Goal: Task Accomplishment & Management: Use online tool/utility

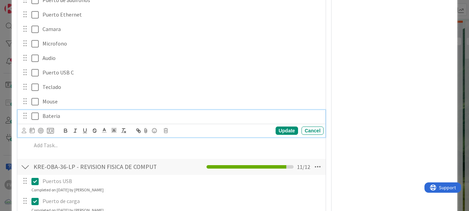
click at [73, 119] on p "Bateria" at bounding box center [182, 116] width 279 height 8
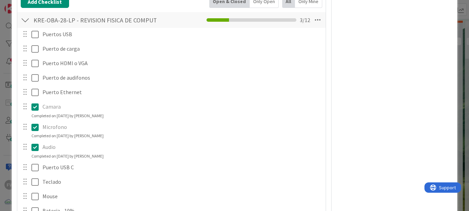
scroll to position [134, 0]
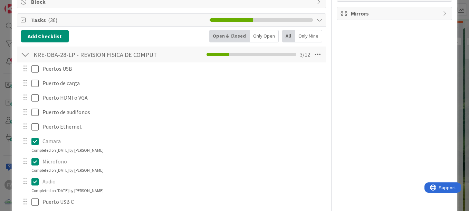
click at [30, 125] on div at bounding box center [29, 127] width 19 height 12
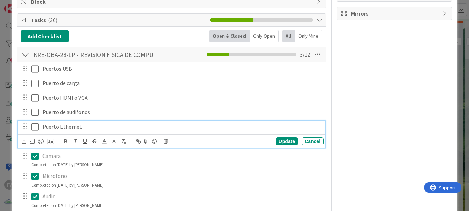
drag, startPoint x: 35, startPoint y: 124, endPoint x: 33, endPoint y: 115, distance: 9.1
click at [35, 124] on icon at bounding box center [34, 127] width 7 height 8
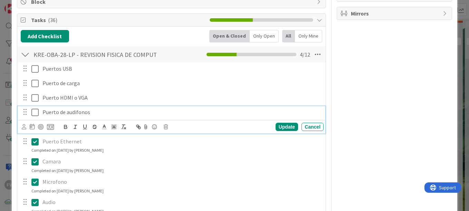
click at [34, 111] on icon at bounding box center [34, 113] width 7 height 8
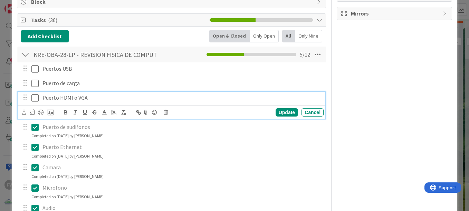
click at [34, 99] on icon at bounding box center [34, 98] width 7 height 8
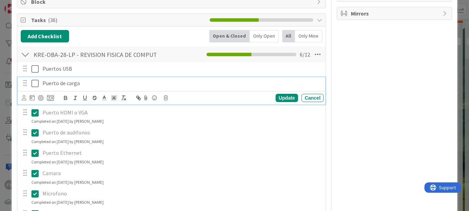
click at [35, 84] on icon at bounding box center [34, 83] width 7 height 8
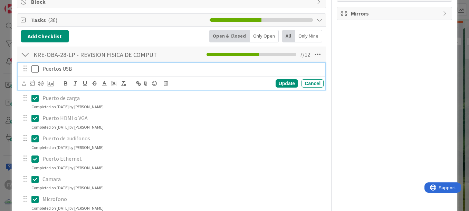
click at [36, 72] on icon at bounding box center [34, 69] width 7 height 8
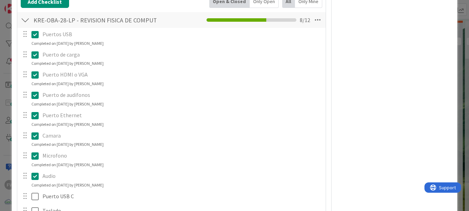
click at [33, 57] on icon at bounding box center [34, 55] width 7 height 8
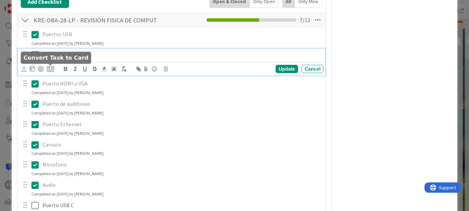
scroll to position [273, 0]
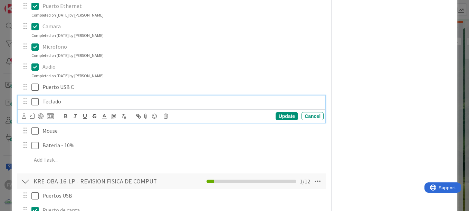
drag, startPoint x: 36, startPoint y: 116, endPoint x: 36, endPoint y: 104, distance: 11.4
click at [36, 106] on icon at bounding box center [34, 102] width 7 height 8
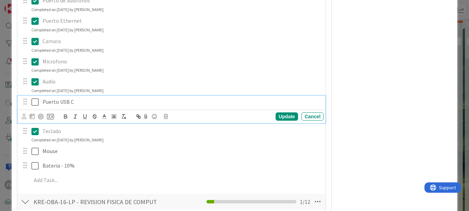
click at [36, 102] on icon at bounding box center [34, 102] width 7 height 8
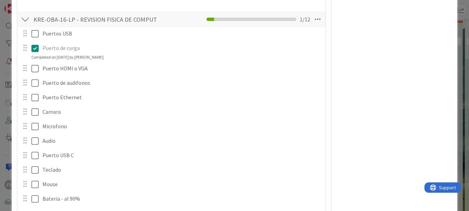
scroll to position [431, 0]
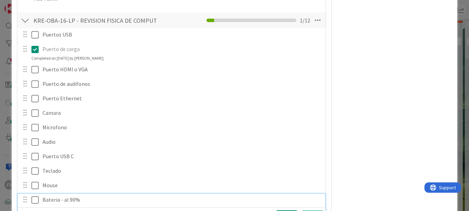
click at [38, 197] on icon at bounding box center [34, 200] width 7 height 8
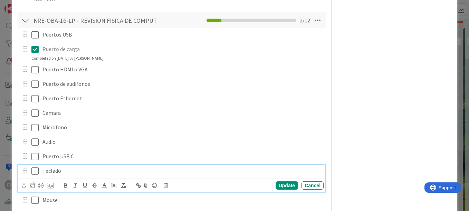
click at [37, 171] on icon at bounding box center [34, 171] width 7 height 8
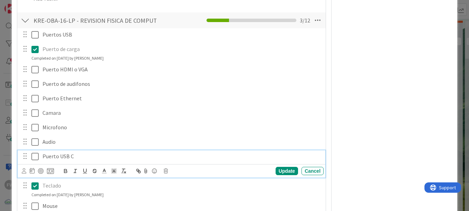
click at [36, 157] on icon at bounding box center [34, 157] width 7 height 8
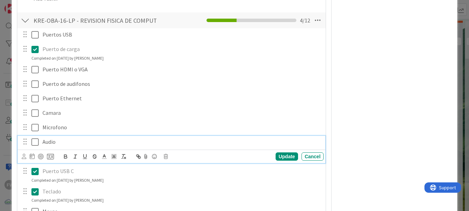
click at [36, 146] on icon at bounding box center [34, 142] width 7 height 8
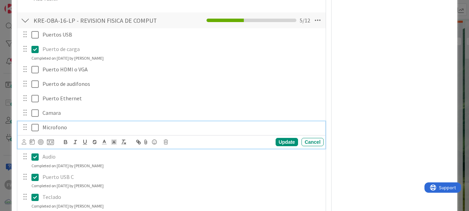
drag, startPoint x: 36, startPoint y: 127, endPoint x: 35, endPoint y: 117, distance: 10.4
click at [36, 126] on icon at bounding box center [34, 128] width 7 height 8
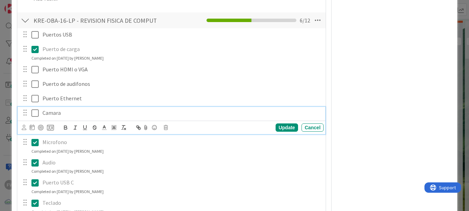
click at [35, 112] on icon at bounding box center [34, 113] width 7 height 8
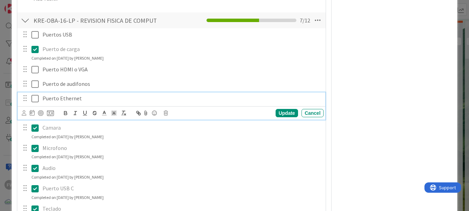
click at [35, 96] on icon at bounding box center [34, 99] width 7 height 8
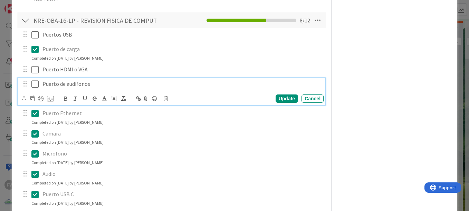
drag, startPoint x: 34, startPoint y: 81, endPoint x: 37, endPoint y: 71, distance: 10.5
click at [35, 82] on icon at bounding box center [34, 84] width 7 height 8
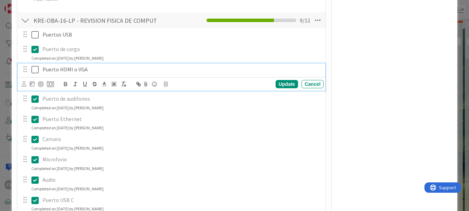
click at [35, 70] on icon at bounding box center [34, 70] width 7 height 8
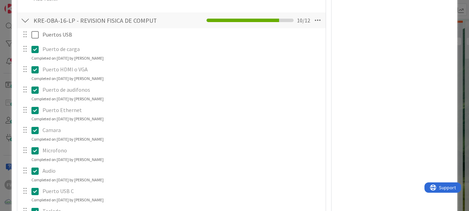
click at [35, 47] on icon at bounding box center [34, 49] width 7 height 8
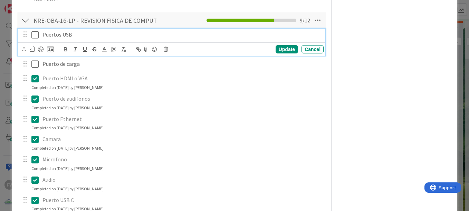
click at [33, 35] on icon at bounding box center [34, 35] width 7 height 8
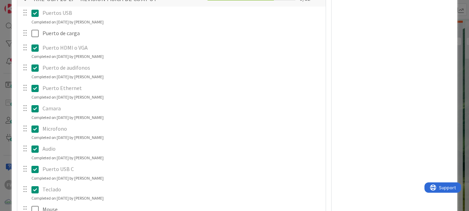
scroll to position [189, 0]
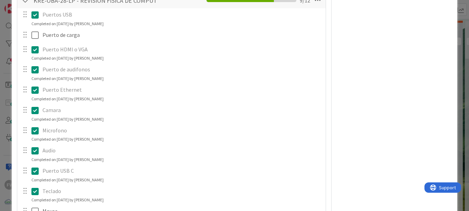
click at [39, 191] on button at bounding box center [35, 191] width 8 height 11
click at [36, 170] on icon at bounding box center [34, 171] width 7 height 8
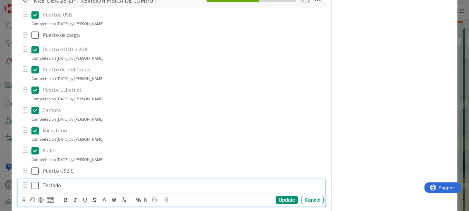
click at [36, 201] on div "Teclado Update Cancel" at bounding box center [172, 193] width 308 height 27
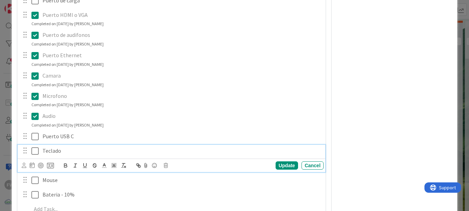
click at [33, 149] on icon at bounding box center [34, 151] width 7 height 8
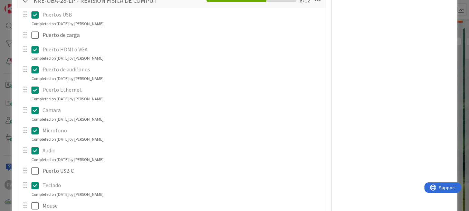
click at [36, 89] on icon at bounding box center [34, 90] width 7 height 8
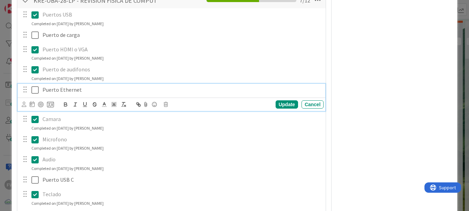
click at [36, 91] on icon at bounding box center [34, 90] width 7 height 8
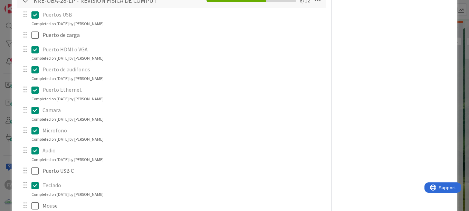
click at [34, 73] on icon at bounding box center [34, 70] width 7 height 8
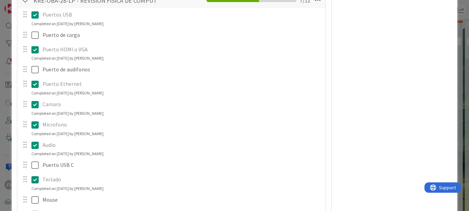
click at [34, 46] on icon at bounding box center [34, 50] width 7 height 8
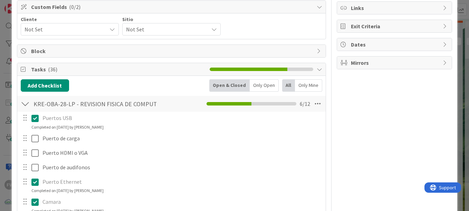
click at [34, 118] on icon at bounding box center [34, 118] width 7 height 8
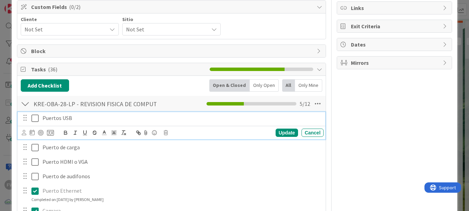
scroll to position [120, 0]
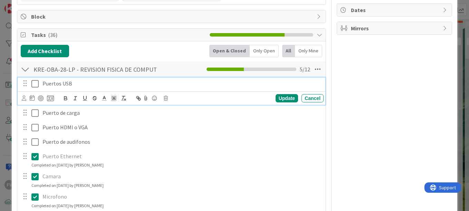
click at [38, 85] on div "Puertos USB Update Cancel Puerto de carga Update Cancel Puerto HDMI o VGA Updat…" at bounding box center [172, 193] width 302 height 233
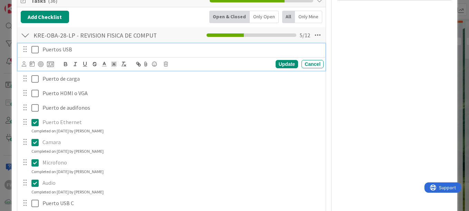
scroll to position [154, 0]
click at [35, 48] on icon at bounding box center [34, 49] width 7 height 8
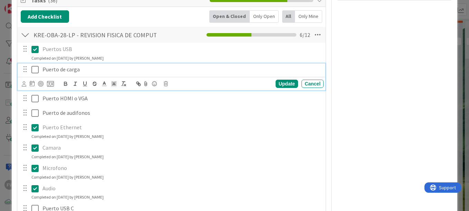
click at [36, 72] on icon at bounding box center [34, 70] width 7 height 8
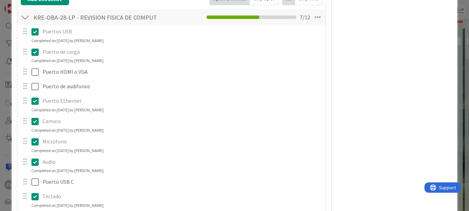
scroll to position [189, 0]
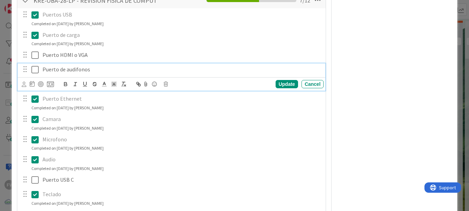
click at [33, 67] on icon at bounding box center [34, 70] width 7 height 8
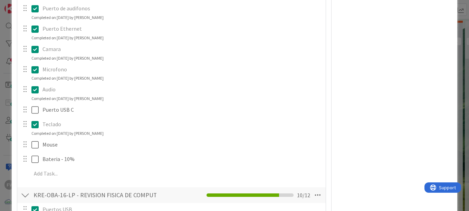
scroll to position [258, 0]
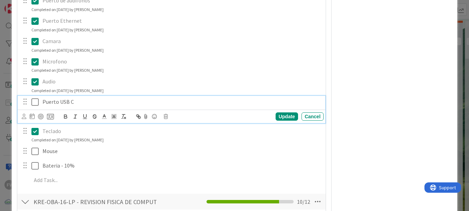
click at [36, 102] on icon at bounding box center [34, 102] width 7 height 8
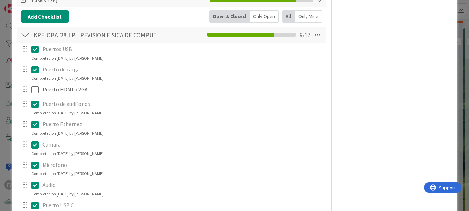
scroll to position [0, 0]
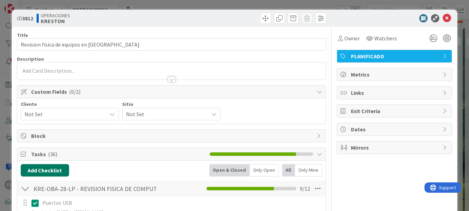
click at [53, 169] on button "Add Checklist" at bounding box center [45, 170] width 48 height 12
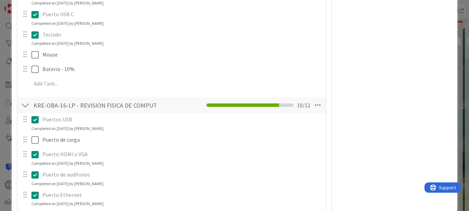
scroll to position [207, 0]
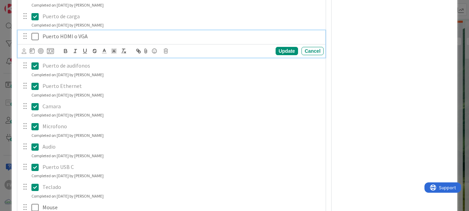
click at [35, 38] on icon at bounding box center [34, 36] width 7 height 8
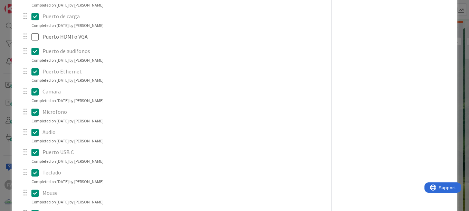
scroll to position [760, 0]
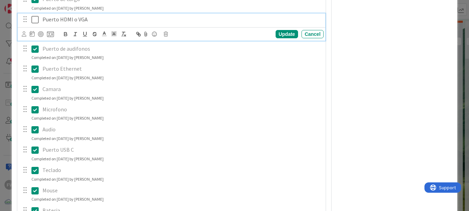
click at [34, 17] on icon at bounding box center [34, 20] width 7 height 8
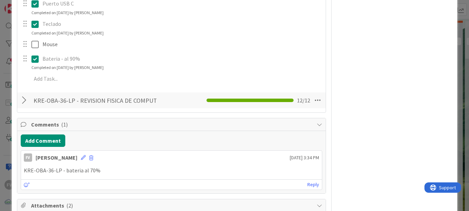
scroll to position [639, 0]
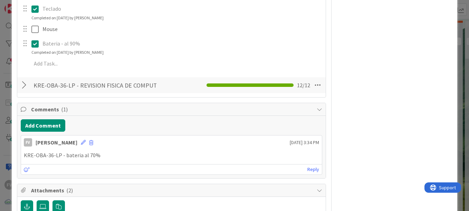
drag, startPoint x: 22, startPoint y: 85, endPoint x: 27, endPoint y: 88, distance: 5.5
click at [22, 85] on div at bounding box center [25, 85] width 9 height 12
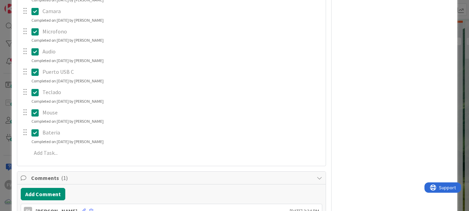
scroll to position [847, 0]
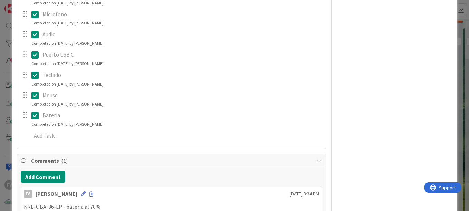
click at [38, 77] on icon at bounding box center [34, 75] width 7 height 8
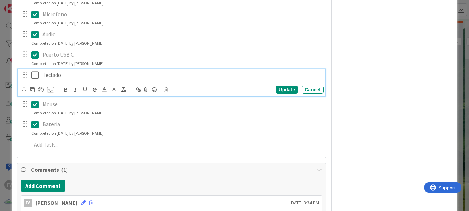
click at [98, 75] on p "Teclado" at bounding box center [182, 75] width 279 height 8
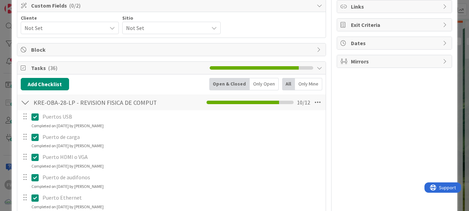
scroll to position [0, 0]
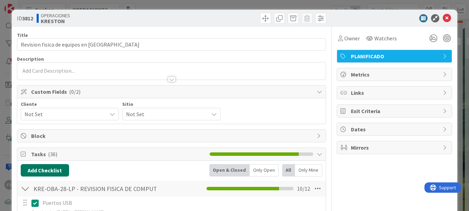
click at [54, 167] on button "Add Checklist" at bounding box center [45, 170] width 48 height 12
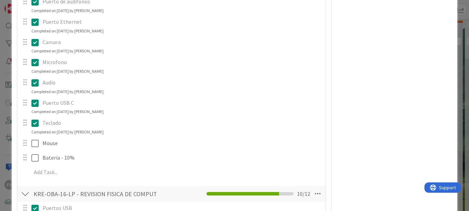
scroll to position [21, 0]
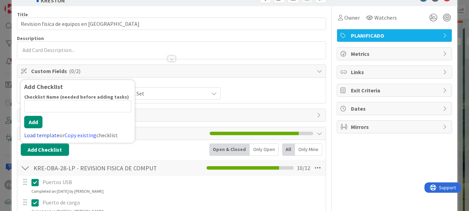
click at [51, 135] on link "Load template" at bounding box center [41, 135] width 35 height 7
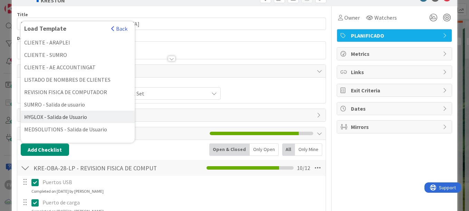
scroll to position [181, 0]
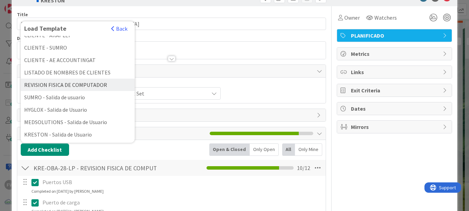
click at [79, 83] on div "REVISION FISICA DE COMPUTADOR" at bounding box center [78, 85] width 114 height 12
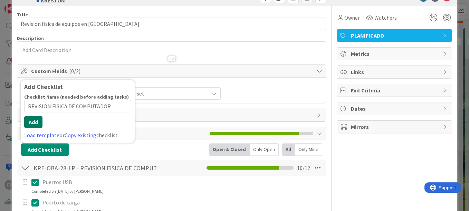
click at [36, 117] on button "Add" at bounding box center [33, 122] width 18 height 12
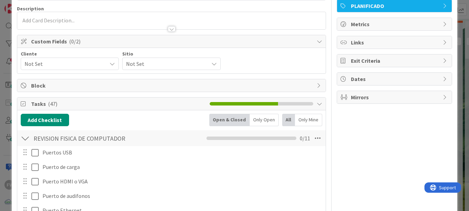
scroll to position [50, 0]
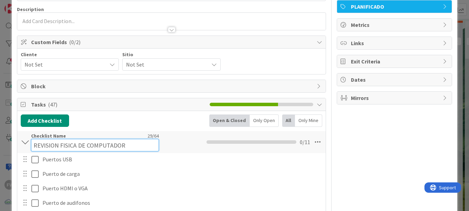
click at [34, 138] on div "Checklist Name 29 / 64 REVISION FISICA DE COMPUTADOR" at bounding box center [95, 142] width 128 height 19
paste input "KRE-OBA-25-LP"
type input "KRE-OBA-25-LP REVISION FISICA DE COMPUTADOR"
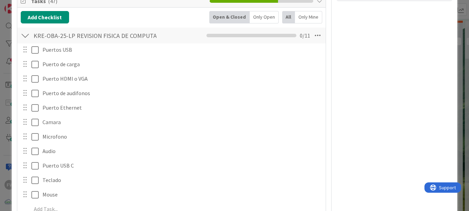
scroll to position [188, 0]
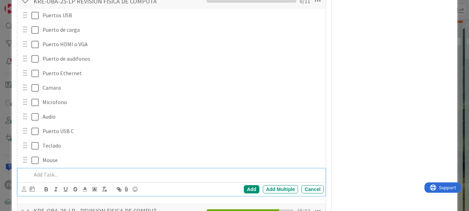
click at [54, 171] on div at bounding box center [176, 175] width 295 height 12
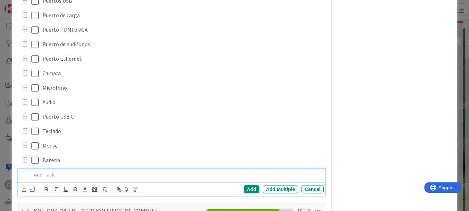
scroll to position [0, 0]
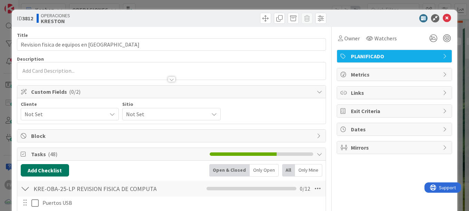
click at [49, 170] on button "Add Checklist" at bounding box center [45, 170] width 48 height 12
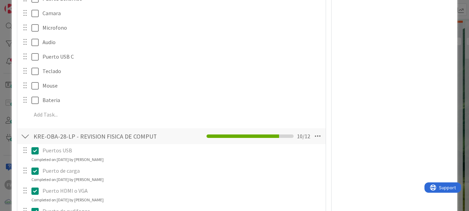
scroll to position [124, 0]
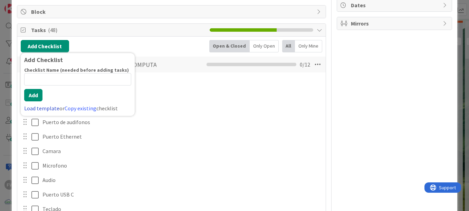
click at [44, 106] on link "Load template" at bounding box center [41, 108] width 35 height 7
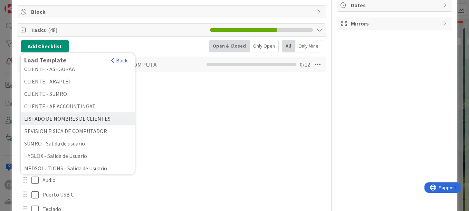
scroll to position [173, 0]
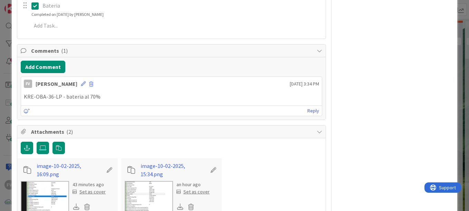
scroll to position [1206, 0]
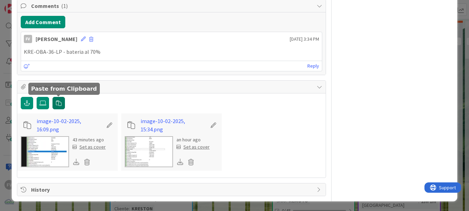
click at [60, 104] on icon "button" at bounding box center [59, 104] width 6 height 6
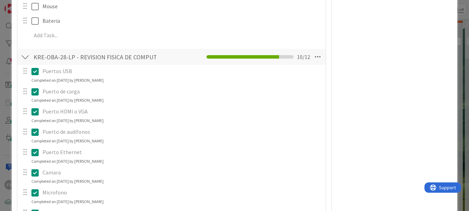
scroll to position [238, 0]
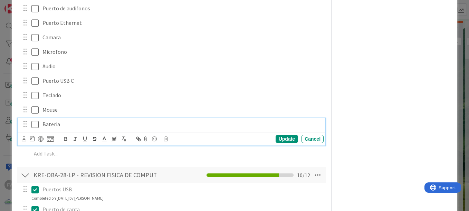
click at [79, 124] on p "Bateria" at bounding box center [182, 125] width 279 height 8
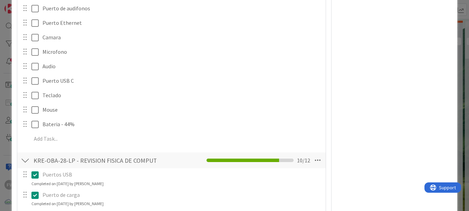
scroll to position [66, 0]
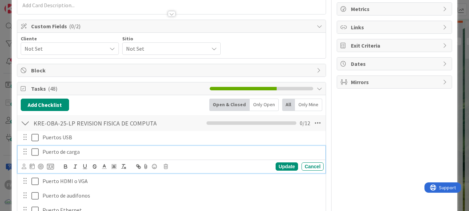
click at [38, 150] on icon at bounding box center [34, 152] width 7 height 8
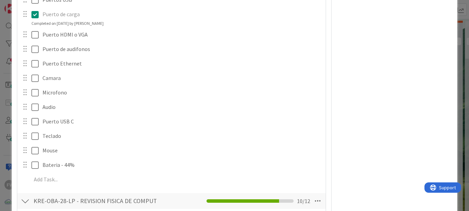
scroll to position [204, 0]
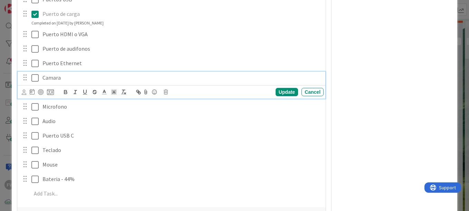
click at [35, 76] on icon at bounding box center [34, 78] width 7 height 8
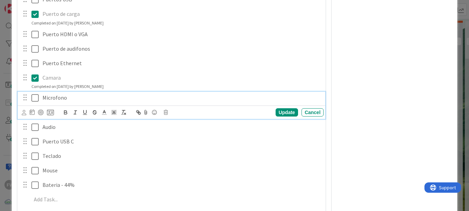
click at [37, 97] on icon at bounding box center [34, 98] width 7 height 8
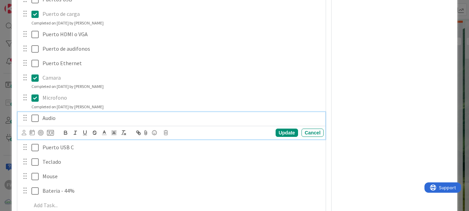
click at [35, 119] on icon at bounding box center [34, 118] width 7 height 8
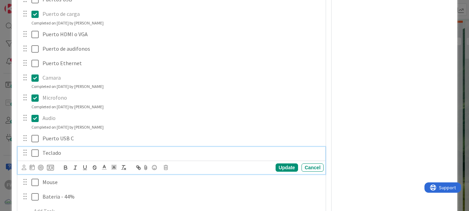
click at [36, 152] on icon at bounding box center [34, 153] width 7 height 8
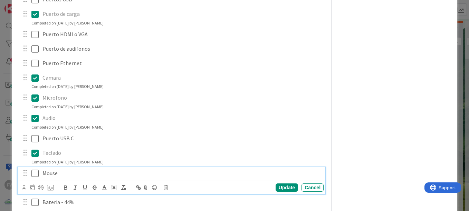
click at [39, 172] on button at bounding box center [35, 173] width 8 height 11
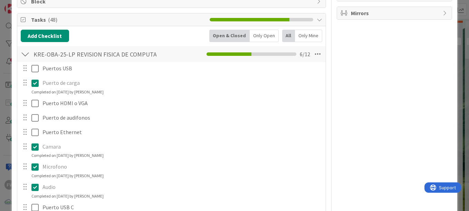
scroll to position [169, 0]
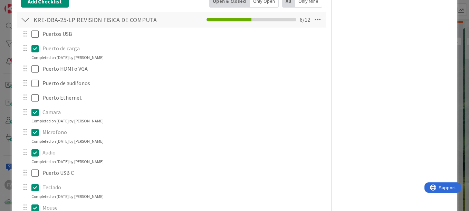
click at [96, 91] on div "Puertos USB Update Cancel Puerto de carga Update Cancel Completed on [DATE] by …" at bounding box center [172, 140] width 302 height 224
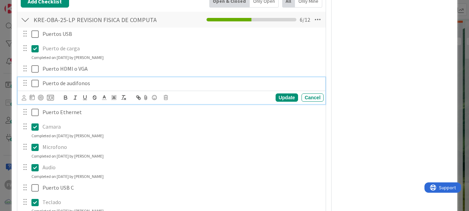
click at [100, 83] on p "Puerto de audifonos" at bounding box center [182, 83] width 279 height 8
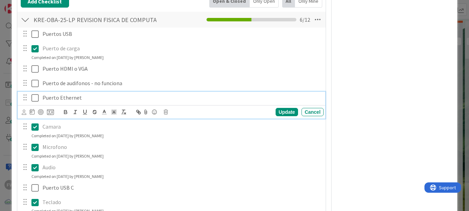
click at [40, 102] on div "Puerto Ethernet" at bounding box center [182, 98] width 284 height 12
click at [34, 102] on icon at bounding box center [34, 98] width 7 height 8
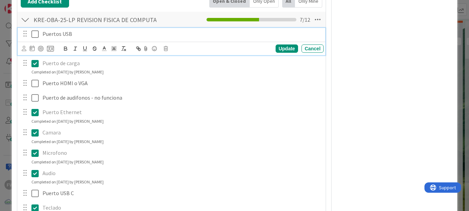
click at [37, 33] on icon at bounding box center [34, 34] width 7 height 8
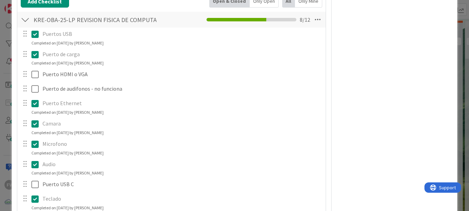
scroll to position [135, 0]
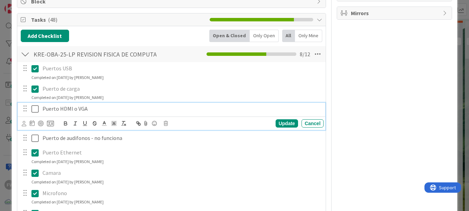
click at [38, 111] on icon at bounding box center [34, 109] width 7 height 8
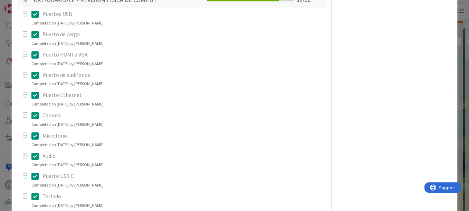
scroll to position [515, 0]
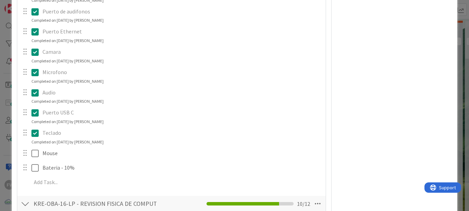
click at [37, 114] on icon at bounding box center [34, 113] width 7 height 8
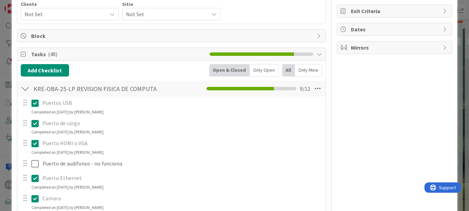
scroll to position [66, 0]
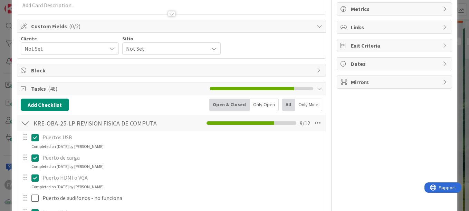
drag, startPoint x: 417, startPoint y: 142, endPoint x: 424, endPoint y: 156, distance: 16.4
click at [56, 108] on button "Add Checklist" at bounding box center [45, 105] width 48 height 12
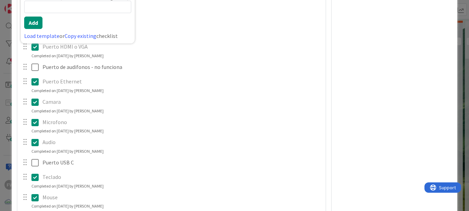
scroll to position [128, 0]
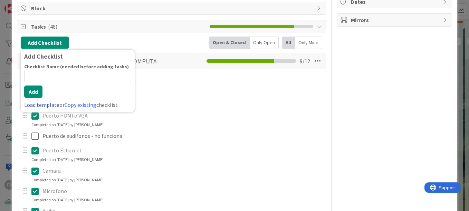
click at [50, 104] on link "Load template" at bounding box center [41, 105] width 35 height 7
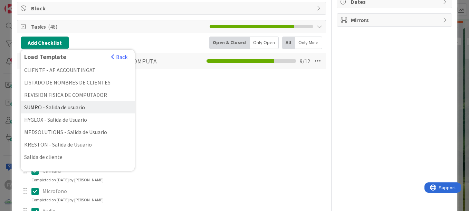
scroll to position [207, 0]
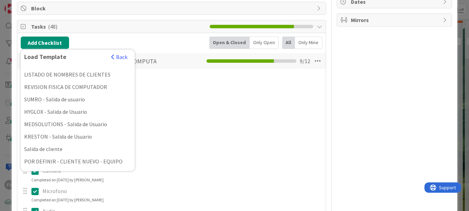
click at [78, 90] on div "REVISION FISICA DE COMPUTADOR" at bounding box center [78, 87] width 114 height 12
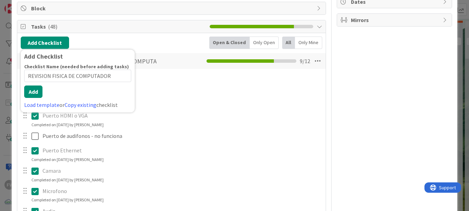
click at [28, 82] on input "REVISION FISICA DE COMPUTADOR" at bounding box center [77, 76] width 107 height 12
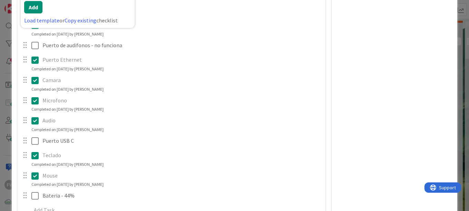
scroll to position [162, 0]
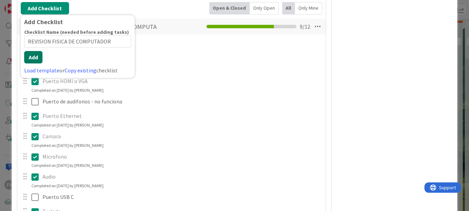
click at [37, 61] on button "Add" at bounding box center [33, 57] width 18 height 12
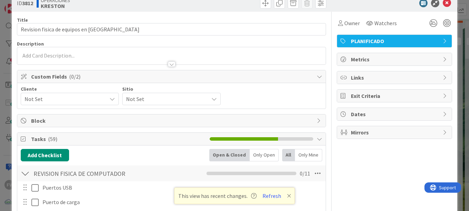
scroll to position [84, 0]
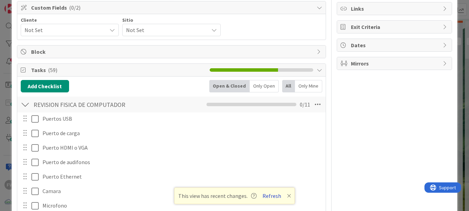
click at [271, 196] on button "Refresh" at bounding box center [271, 196] width 23 height 9
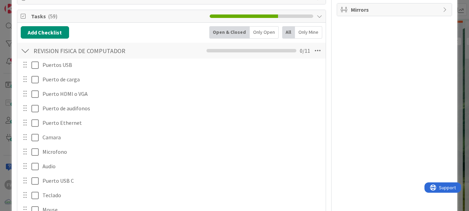
scroll to position [173, 0]
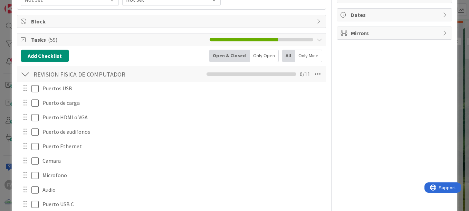
scroll to position [169, 0]
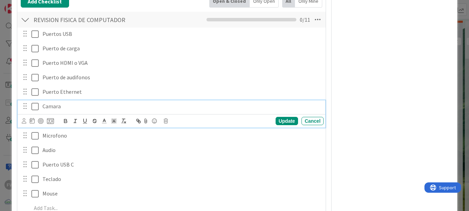
click at [35, 107] on icon at bounding box center [34, 107] width 7 height 8
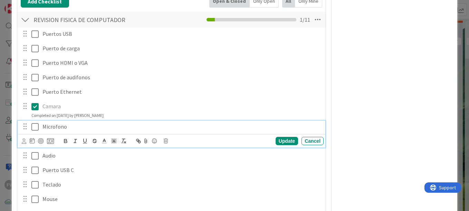
click at [36, 126] on icon at bounding box center [34, 127] width 7 height 8
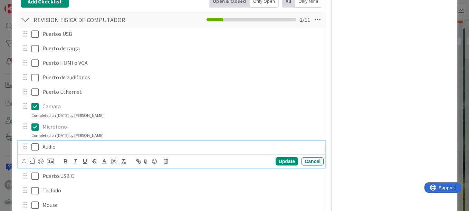
click at [36, 146] on icon at bounding box center [34, 147] width 7 height 8
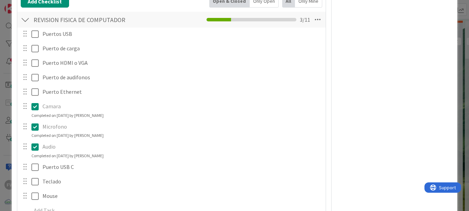
scroll to position [204, 0]
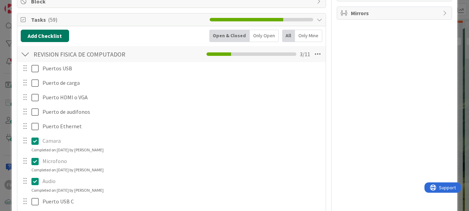
scroll to position [100, 0]
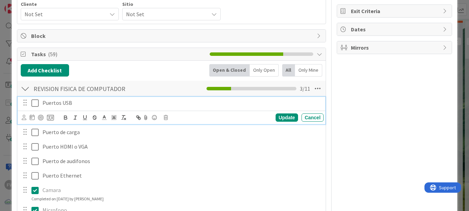
click at [80, 102] on p "Puertos USB" at bounding box center [182, 103] width 279 height 8
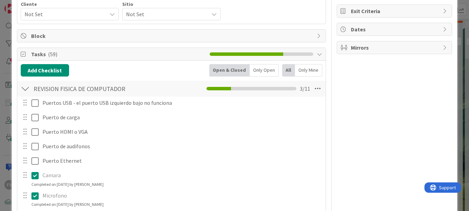
click at [460, 17] on div "ID 3812 OPERACIONES KRESTON Title 37 / 128 Revision fisica de equipos en Kresto…" at bounding box center [234, 105] width 469 height 211
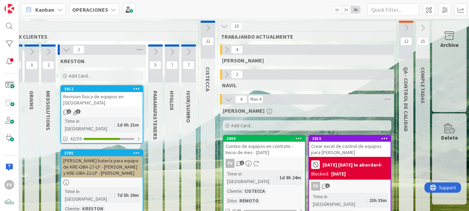
click at [443, 57] on div "Archive" at bounding box center [449, 67] width 35 height 92
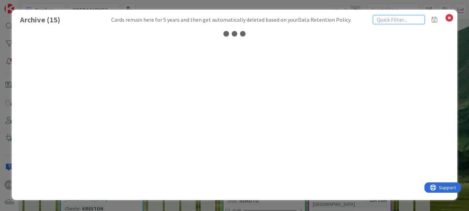
click at [393, 19] on input "text" at bounding box center [399, 19] width 52 height 9
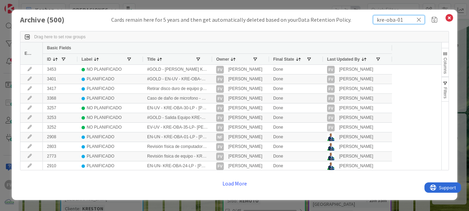
type input "kre-oba-01"
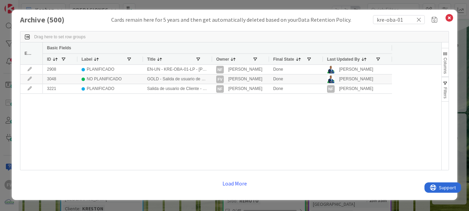
click at [211, 60] on div at bounding box center [211, 59] width 3 height 11
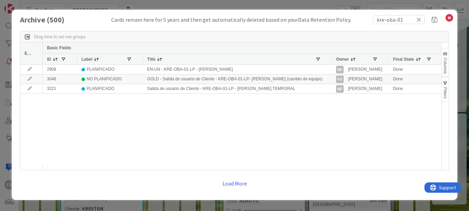
drag, startPoint x: 236, startPoint y: 183, endPoint x: 238, endPoint y: 163, distance: 20.4
click at [237, 183] on button "Load More" at bounding box center [235, 184] width 34 height 12
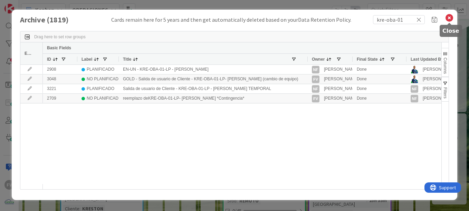
click at [450, 18] on icon at bounding box center [449, 18] width 9 height 10
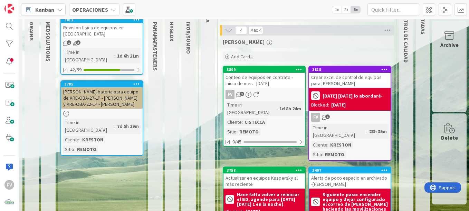
scroll to position [69, 0]
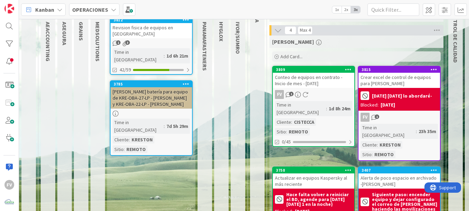
click at [152, 13] on div "Kanban OPERACIONES 1x 2x 3x" at bounding box center [244, 9] width 450 height 19
click at [156, 23] on div "3812" at bounding box center [152, 20] width 82 height 6
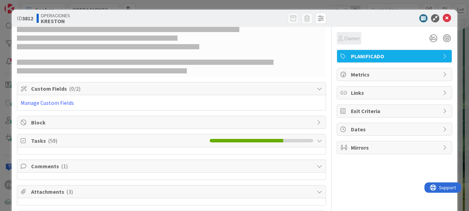
click at [345, 41] on span "Owner" at bounding box center [353, 38] width 16 height 8
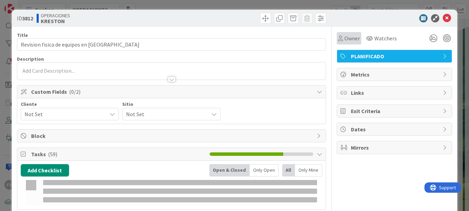
click at [345, 41] on span "Owner" at bounding box center [353, 38] width 16 height 8
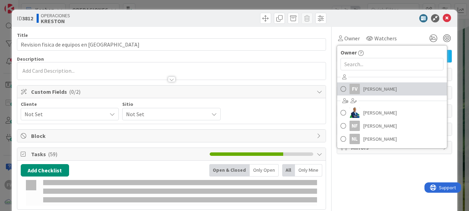
click at [364, 90] on span "[PERSON_NAME]" at bounding box center [381, 89] width 34 height 10
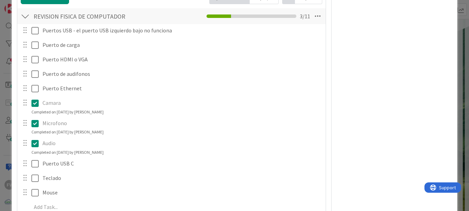
scroll to position [138, 0]
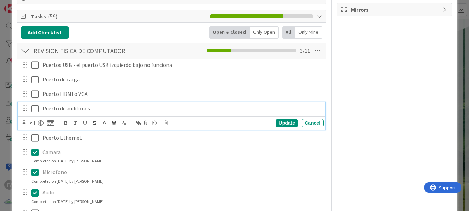
click at [38, 110] on icon at bounding box center [34, 109] width 7 height 8
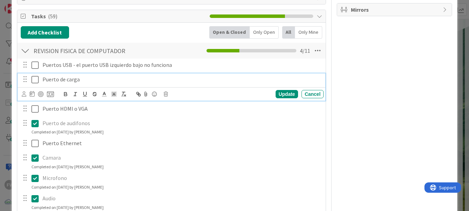
click at [36, 82] on icon at bounding box center [34, 80] width 7 height 8
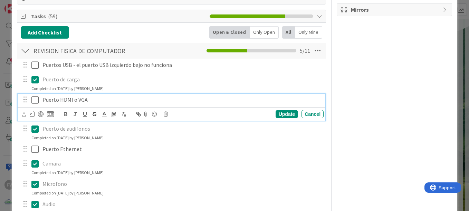
click at [35, 99] on icon at bounding box center [34, 100] width 7 height 8
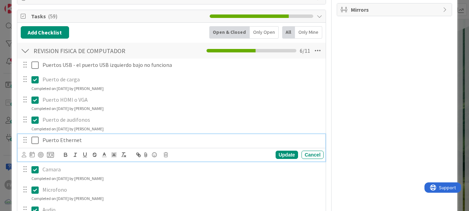
click at [37, 136] on button at bounding box center [35, 140] width 8 height 11
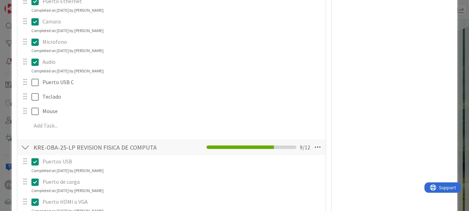
scroll to position [278, 0]
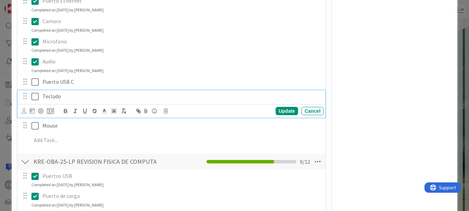
click at [37, 95] on icon at bounding box center [34, 97] width 7 height 8
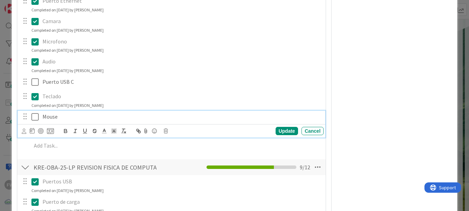
click at [36, 121] on icon at bounding box center [34, 117] width 7 height 8
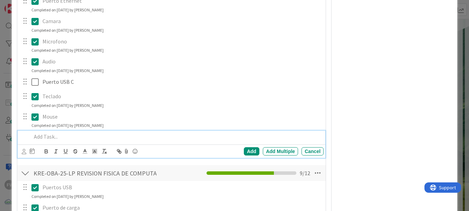
click at [41, 136] on p at bounding box center [176, 137] width 290 height 8
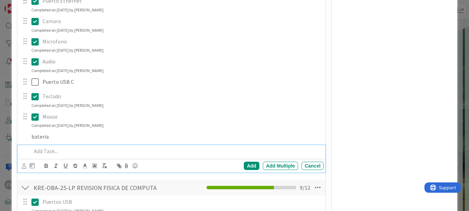
scroll to position [292, 0]
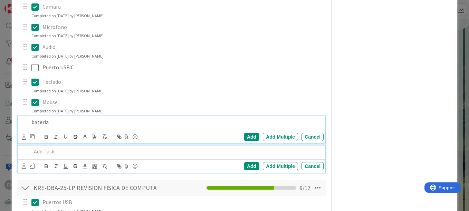
click at [85, 117] on div "bateria Add Add Multiple Cancel" at bounding box center [172, 129] width 308 height 27
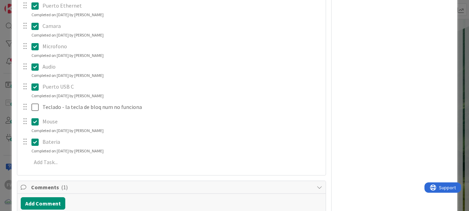
scroll to position [1496, 0]
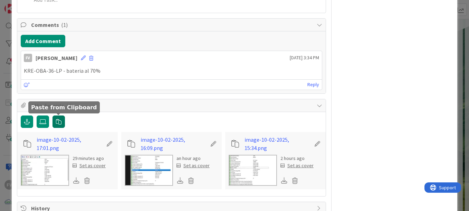
click at [61, 123] on icon "button" at bounding box center [59, 122] width 6 height 6
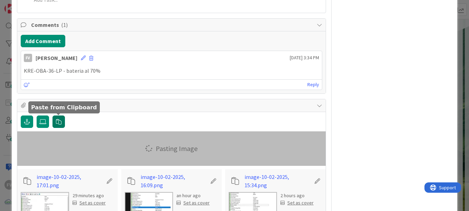
click at [61, 123] on icon "button" at bounding box center [59, 122] width 6 height 6
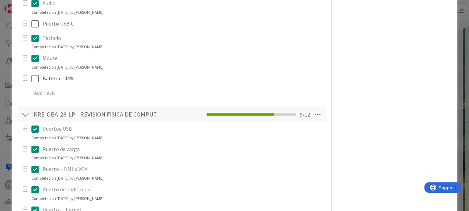
scroll to position [383, 0]
